Goal: Use online tool/utility: Utilize a website feature to perform a specific function

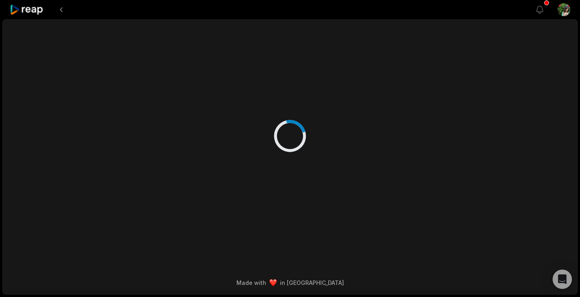
click at [562, 10] on html "View notifications Open user menu Made with in [GEOGRAPHIC_DATA]" at bounding box center [290, 148] width 580 height 297
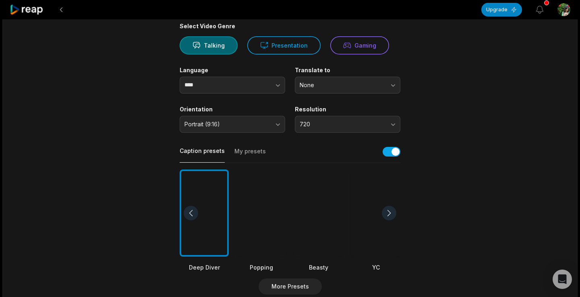
scroll to position [56, 0]
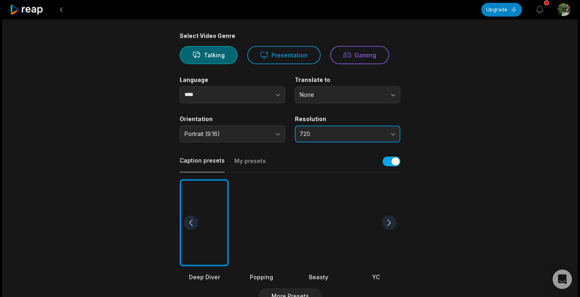
click at [326, 138] on button "720" at bounding box center [348, 133] width 106 height 17
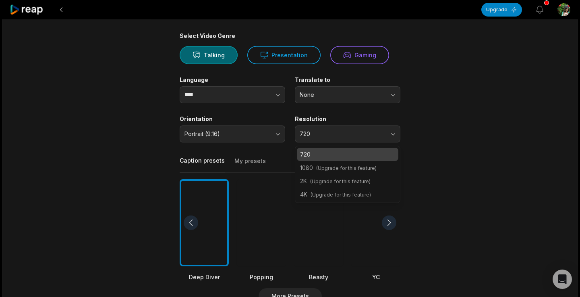
click at [436, 147] on main "02:17 Unboxing Arduino UNO CN_with VO.mp4 Get Clips Select Video Genre Talking …" at bounding box center [290, 222] width 390 height 490
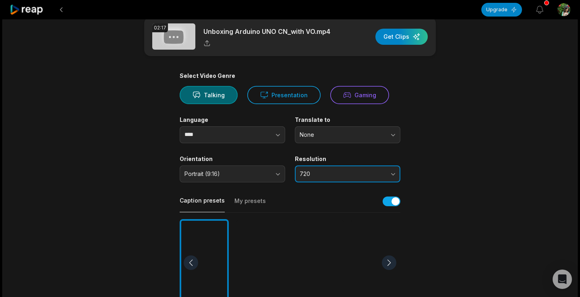
scroll to position [0, 0]
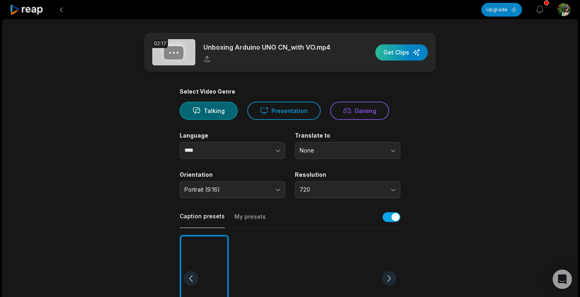
click at [402, 54] on div "button" at bounding box center [402, 52] width 52 height 16
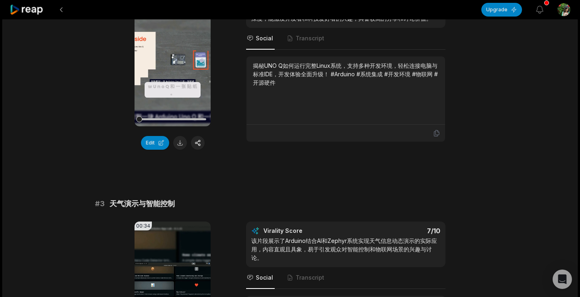
scroll to position [294, 0]
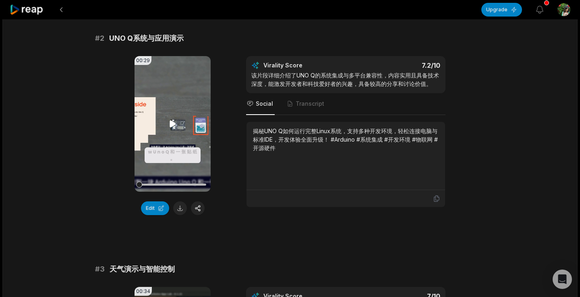
click at [171, 119] on icon at bounding box center [173, 124] width 10 height 10
click at [151, 204] on button "Edit" at bounding box center [155, 208] width 28 height 14
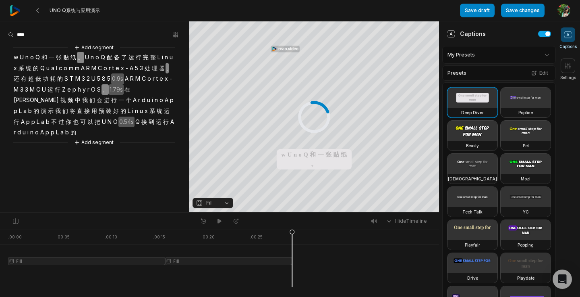
click at [19, 58] on span "U" at bounding box center [22, 57] width 6 height 11
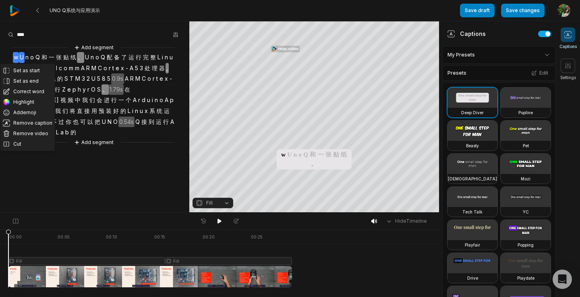
click at [49, 58] on span "一" at bounding box center [51, 57] width 7 height 11
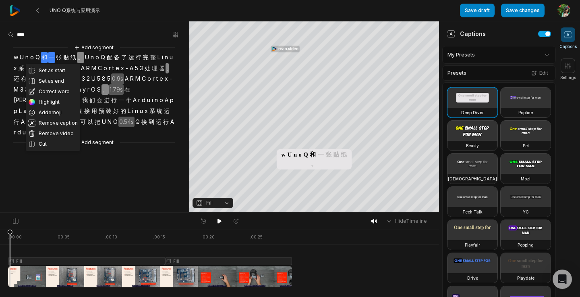
click at [216, 204] on span "Fill" at bounding box center [206, 202] width 21 height 7
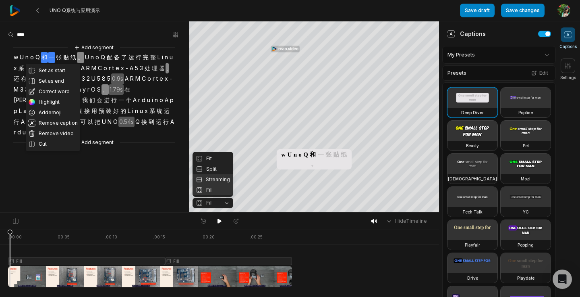
click at [220, 182] on div "Streaming" at bounding box center [213, 179] width 41 height 10
